Goal: Information Seeking & Learning: Learn about a topic

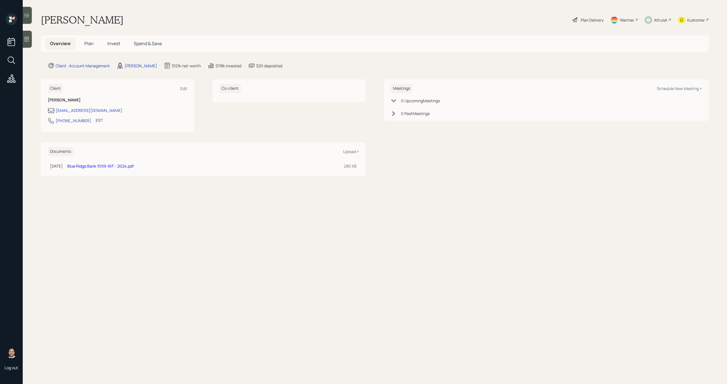
click at [113, 43] on span "Invest" at bounding box center [113, 43] width 13 height 6
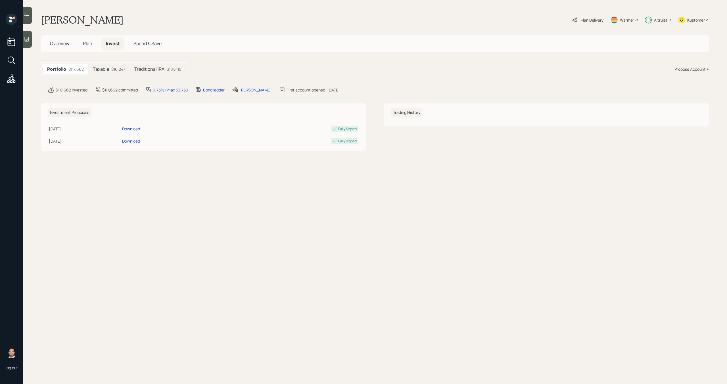
click at [113, 68] on div "$16,247" at bounding box center [118, 69] width 14 height 6
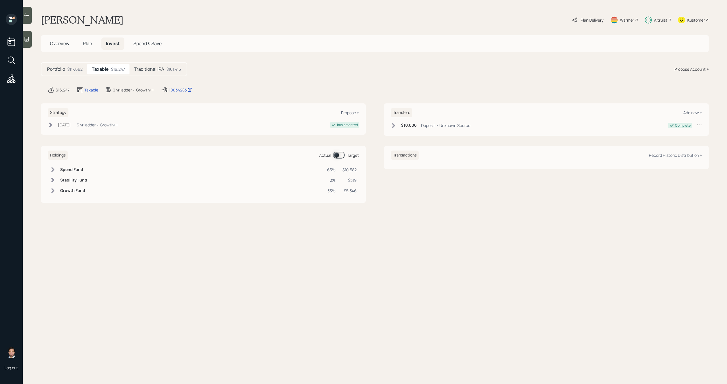
click at [340, 157] on span at bounding box center [339, 155] width 12 height 7
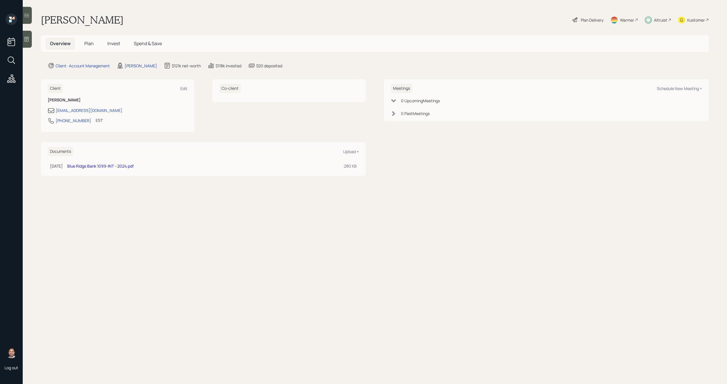
click at [661, 20] on div "Altruist" at bounding box center [660, 20] width 13 height 6
click at [658, 18] on div "Altruist" at bounding box center [660, 20] width 13 height 6
click at [143, 42] on span "Spend & Save" at bounding box center [148, 43] width 28 height 6
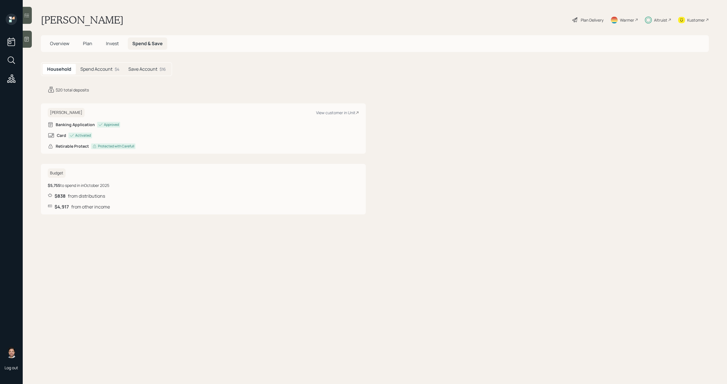
click at [112, 71] on div "Spend Account $4" at bounding box center [100, 69] width 48 height 11
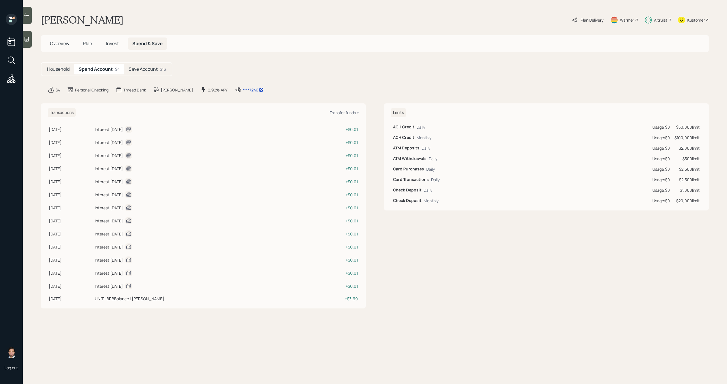
click at [142, 72] on h5 "Save Account" at bounding box center [143, 68] width 29 height 5
click at [98, 69] on h5 "Spend Account" at bounding box center [95, 68] width 32 height 5
